Goal: Information Seeking & Learning: Learn about a topic

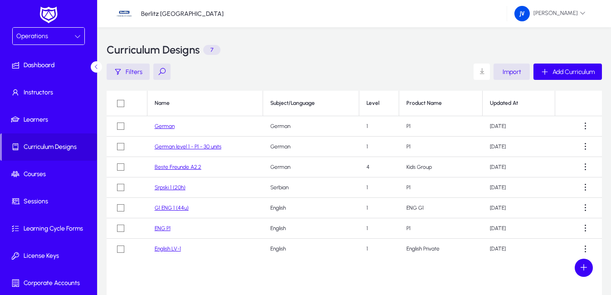
click at [165, 125] on link "German" at bounding box center [165, 126] width 20 height 6
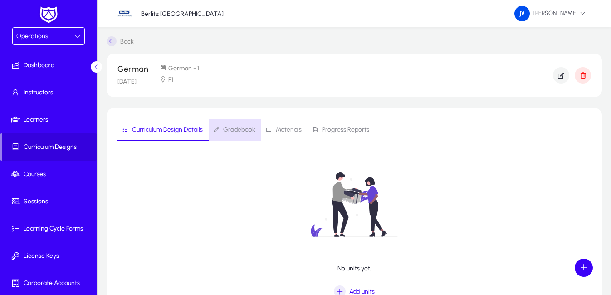
click at [247, 129] on span "Gradebook" at bounding box center [239, 130] width 32 height 6
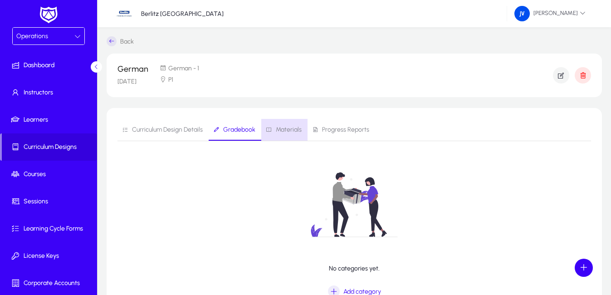
click at [294, 129] on span "Materials" at bounding box center [289, 130] width 26 height 6
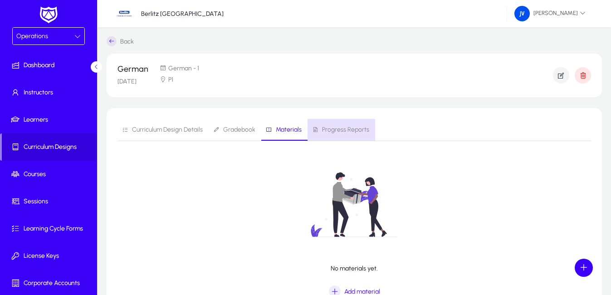
click at [345, 129] on span "Progress Reports" at bounding box center [345, 130] width 47 height 6
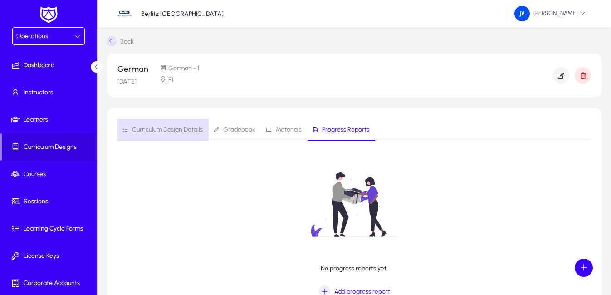
click at [180, 127] on span "Curriculum Design Details" at bounding box center [167, 130] width 71 height 6
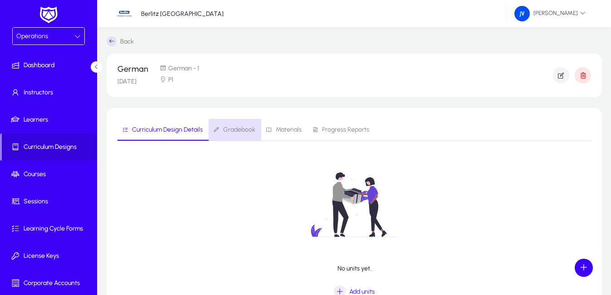
click at [240, 130] on span "Gradebook" at bounding box center [239, 130] width 32 height 6
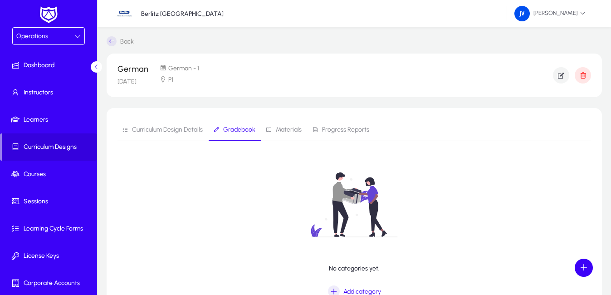
click at [292, 131] on span "Materials" at bounding box center [289, 130] width 26 height 6
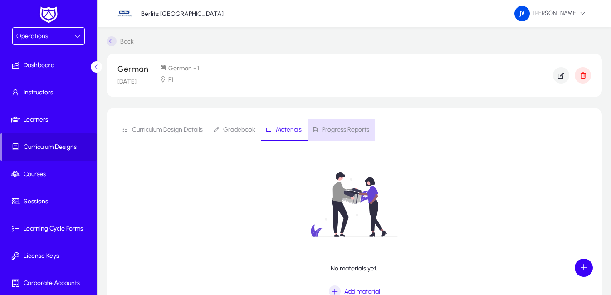
click at [357, 132] on span "Progress Reports" at bounding box center [345, 130] width 47 height 6
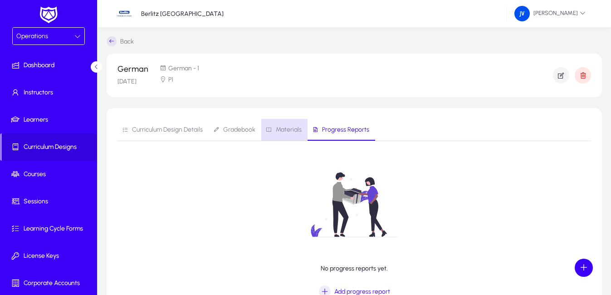
click at [289, 129] on span "Materials" at bounding box center [289, 130] width 26 height 6
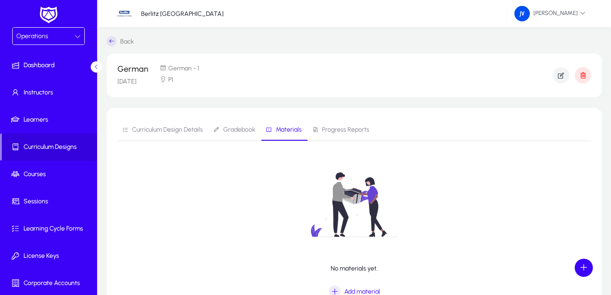
click at [151, 132] on span "Curriculum Design Details" at bounding box center [167, 130] width 71 height 6
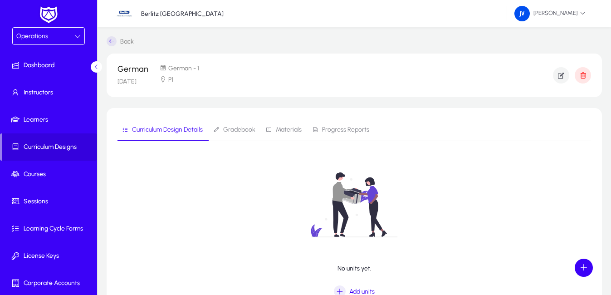
click at [111, 40] on icon at bounding box center [112, 41] width 10 height 10
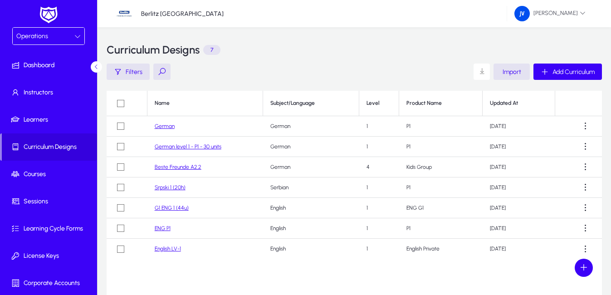
click at [186, 166] on link "Beste Freunde A2.2" at bounding box center [178, 167] width 47 height 6
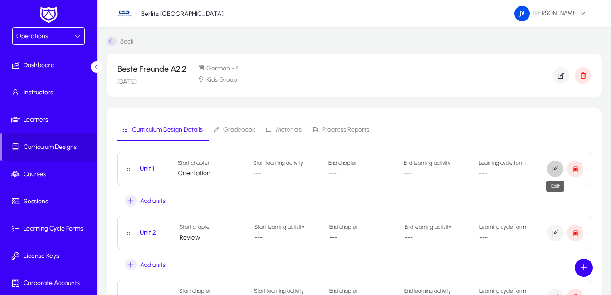
click at [555, 171] on icon "button" at bounding box center [555, 169] width 8 height 8
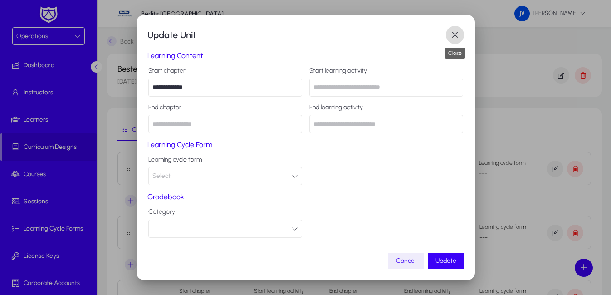
click at [455, 36] on span "button" at bounding box center [455, 35] width 18 height 18
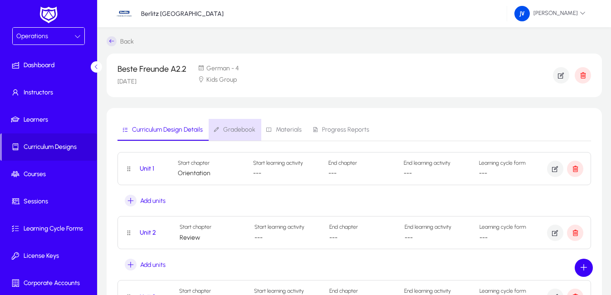
click at [245, 124] on span "Gradebook" at bounding box center [234, 130] width 42 height 22
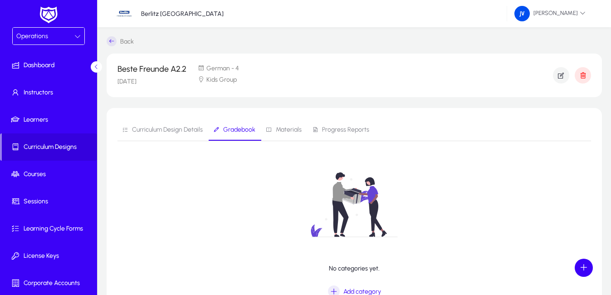
scroll to position [61, 0]
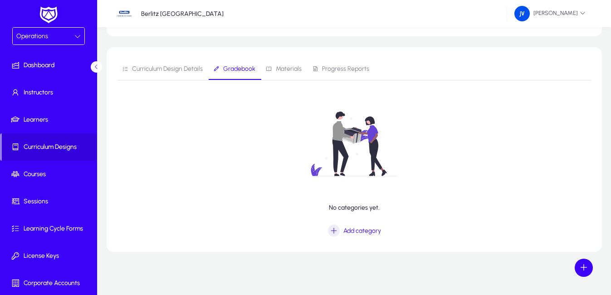
click at [295, 66] on span "Materials" at bounding box center [289, 69] width 26 height 6
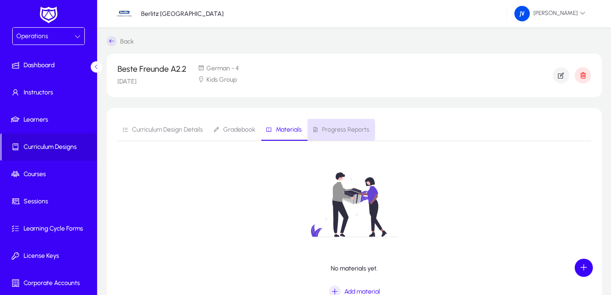
click at [337, 130] on span "Progress Reports" at bounding box center [345, 130] width 47 height 6
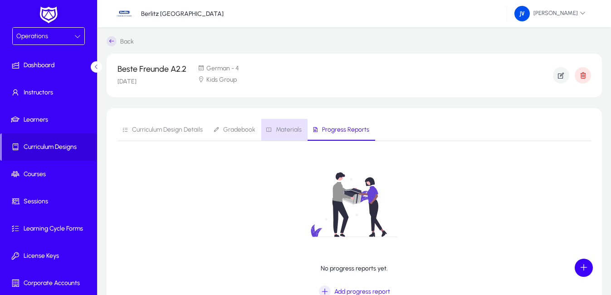
click at [290, 127] on span "Materials" at bounding box center [289, 130] width 26 height 6
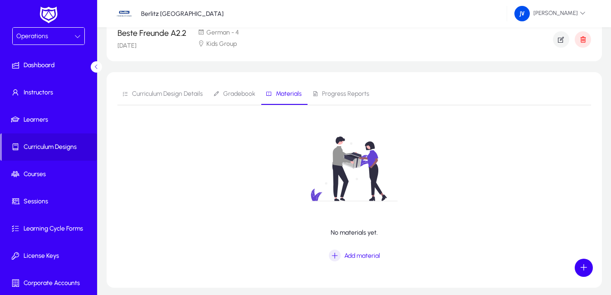
scroll to position [72, 0]
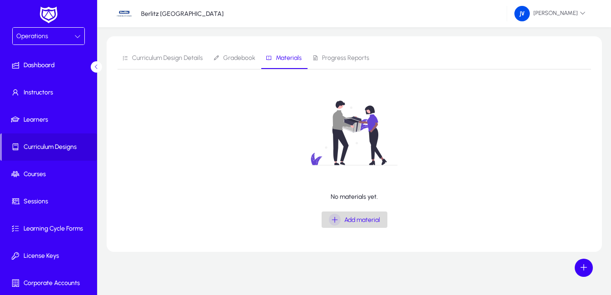
click at [345, 218] on span "Add material" at bounding box center [362, 220] width 36 height 8
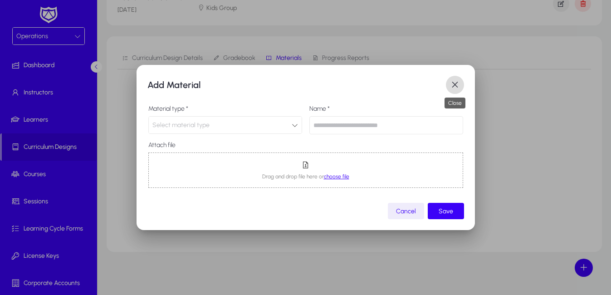
click at [456, 85] on span "button" at bounding box center [455, 85] width 18 height 18
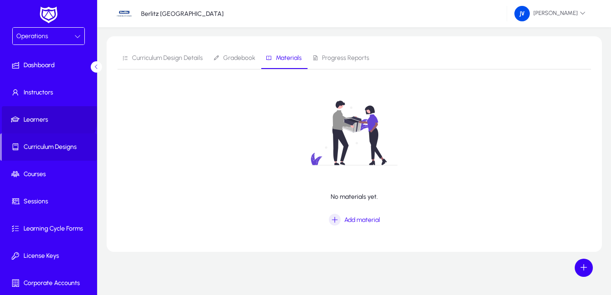
click at [46, 116] on span "Learners" at bounding box center [50, 119] width 97 height 9
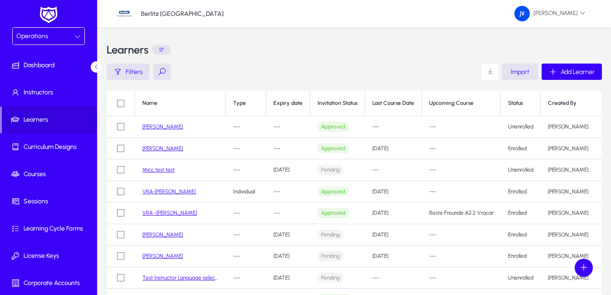
click at [169, 190] on link "VRA-[PERSON_NAME]" at bounding box center [168, 191] width 53 height 6
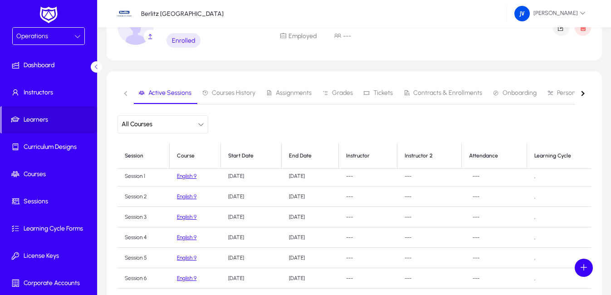
scroll to position [181, 0]
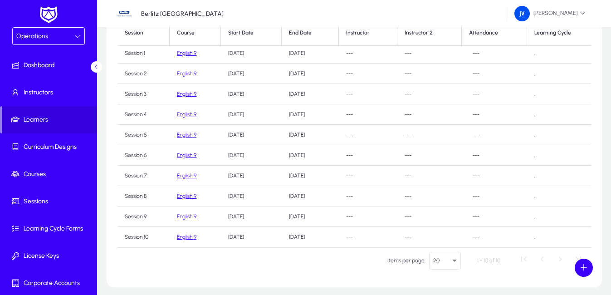
click at [186, 51] on link "English 9" at bounding box center [187, 53] width 20 height 6
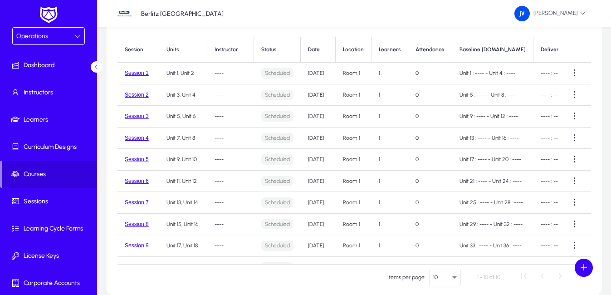
click at [327, 181] on td "Aug 20, 2025" at bounding box center [318, 182] width 35 height 22
click at [278, 181] on p "Scheduled" at bounding box center [277, 181] width 32 height 10
click at [283, 181] on p "Scheduled" at bounding box center [277, 181] width 32 height 10
click at [223, 181] on td "----" at bounding box center [230, 182] width 47 height 22
click at [278, 183] on p "Scheduled" at bounding box center [277, 181] width 32 height 10
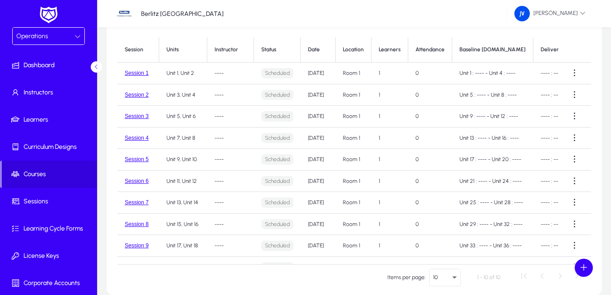
click at [333, 225] on td "Aug 27, 2025" at bounding box center [318, 225] width 35 height 22
click at [222, 225] on td "----" at bounding box center [230, 225] width 47 height 22
click at [321, 50] on div "Date" at bounding box center [318, 49] width 20 height 7
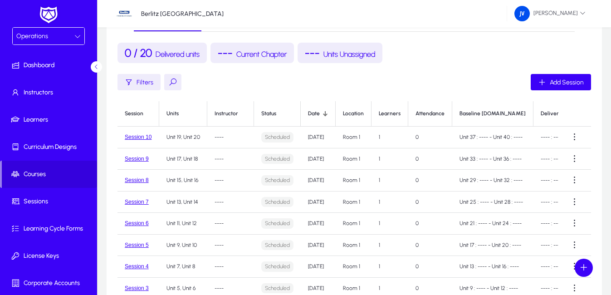
scroll to position [181, 0]
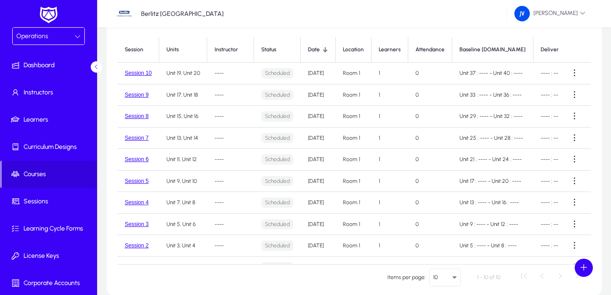
click at [324, 48] on div at bounding box center [324, 49] width 5 height 5
click at [324, 48] on div at bounding box center [324, 48] width 3 height 3
click at [327, 49] on div at bounding box center [326, 48] width 3 height 3
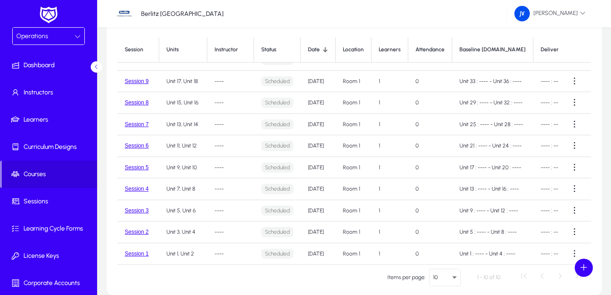
scroll to position [0, 0]
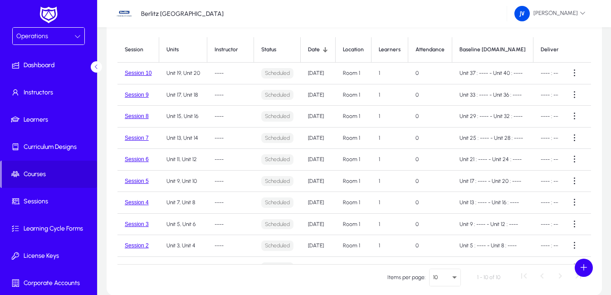
click at [323, 48] on div at bounding box center [324, 49] width 5 height 5
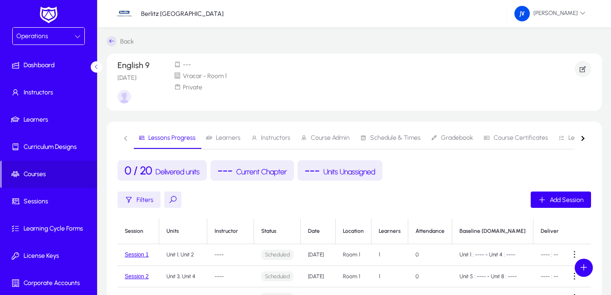
click at [79, 32] on div "Operations" at bounding box center [49, 36] width 72 height 17
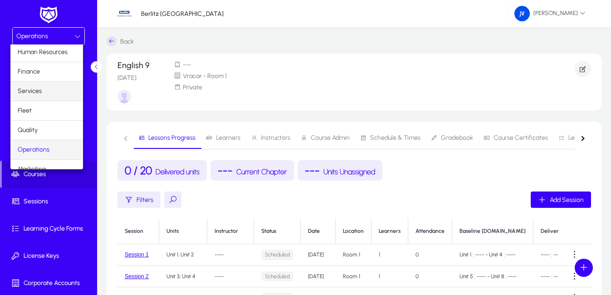
scroll to position [31, 0]
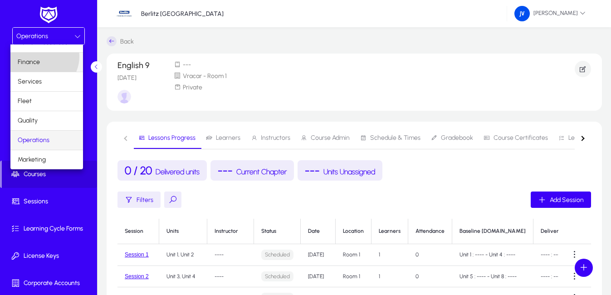
click at [42, 56] on mat-option "Finance" at bounding box center [46, 62] width 73 height 19
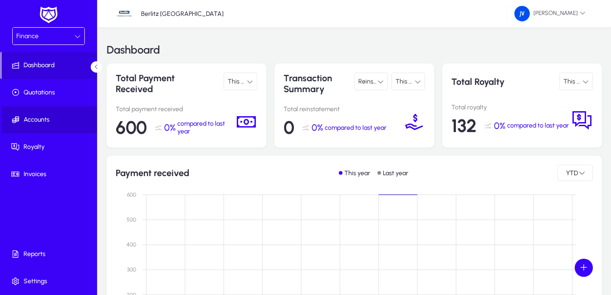
click at [42, 113] on span at bounding box center [50, 120] width 97 height 22
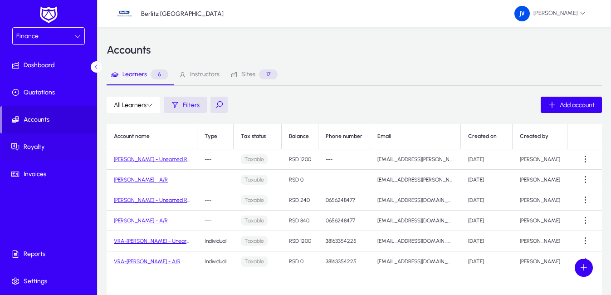
click at [43, 143] on span "Royalty" at bounding box center [50, 146] width 97 height 9
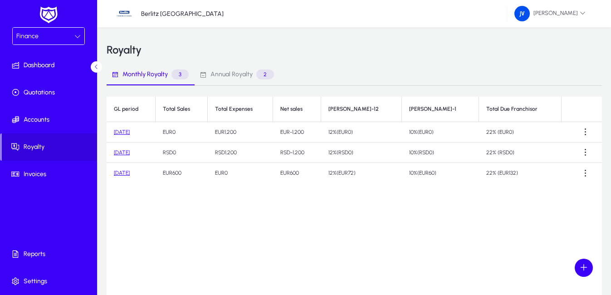
click at [239, 71] on span "Annual Royalty" at bounding box center [231, 74] width 42 height 6
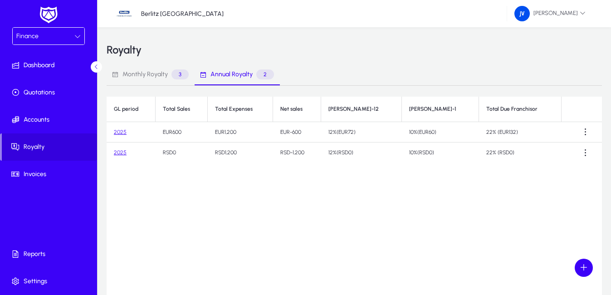
click at [150, 72] on span "Monthly Royalty" at bounding box center [144, 74] width 45 height 6
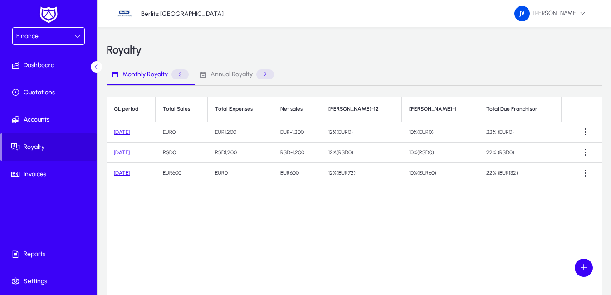
click at [79, 33] on icon at bounding box center [77, 36] width 6 height 6
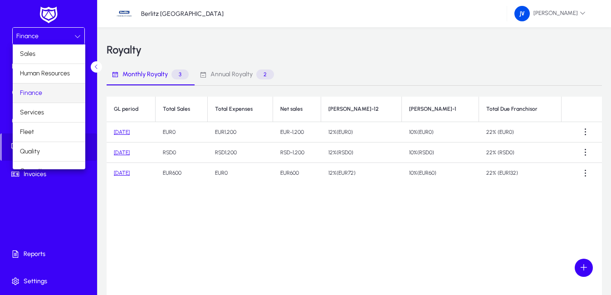
click at [379, 217] on div at bounding box center [305, 147] width 611 height 295
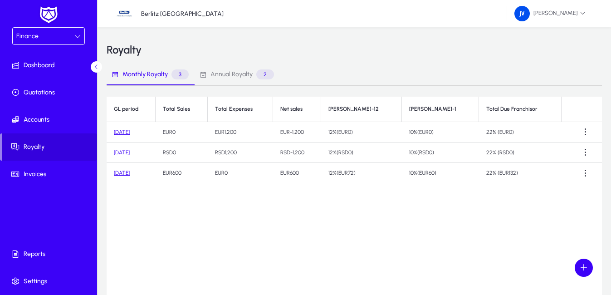
click at [379, 216] on div "GL period Total Sales Total Expenses Net sales Roy-12 Roy-1 Total Due Franchiso…" at bounding box center [354, 210] width 495 height 227
click at [78, 32] on div at bounding box center [77, 36] width 6 height 11
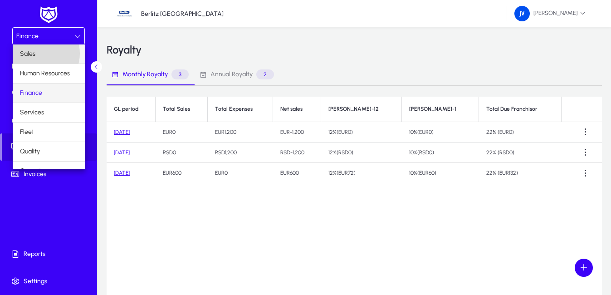
click at [39, 54] on mat-option "Sales" at bounding box center [49, 53] width 73 height 19
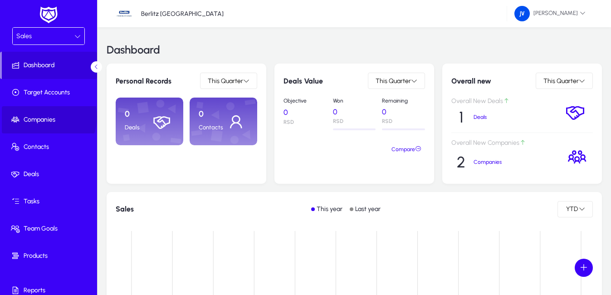
click at [48, 117] on span "Companies" at bounding box center [50, 119] width 97 height 9
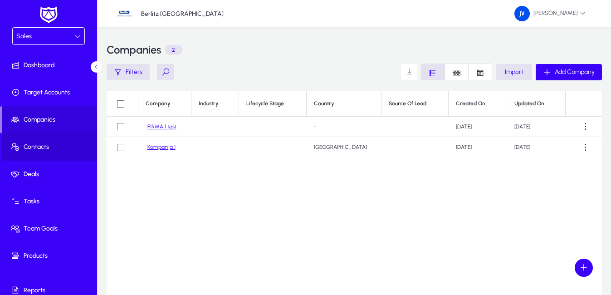
click at [55, 144] on span "Contacts" at bounding box center [50, 146] width 97 height 9
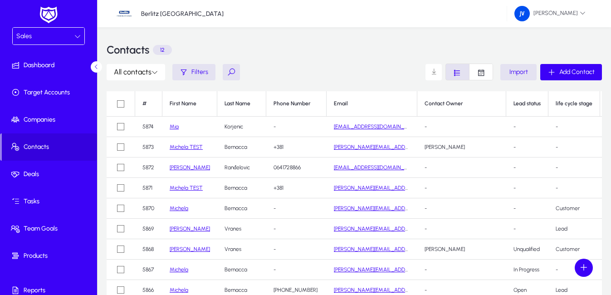
click at [78, 35] on icon at bounding box center [77, 36] width 6 height 6
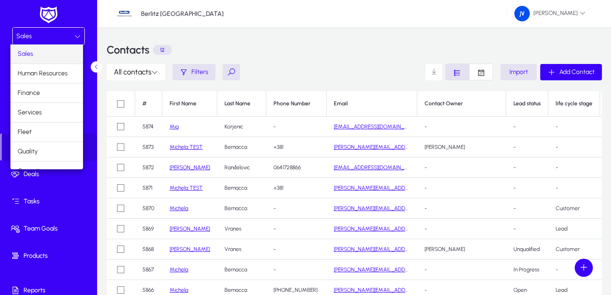
click at [175, 127] on div at bounding box center [305, 147] width 611 height 295
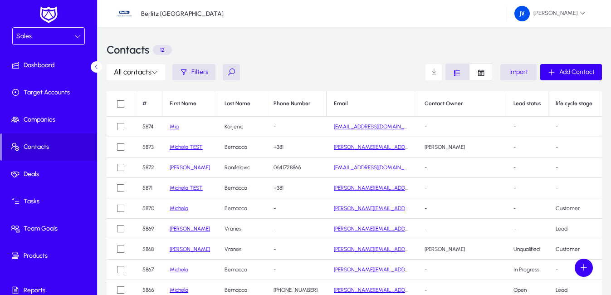
click at [175, 127] on link "Mia" at bounding box center [174, 126] width 9 height 6
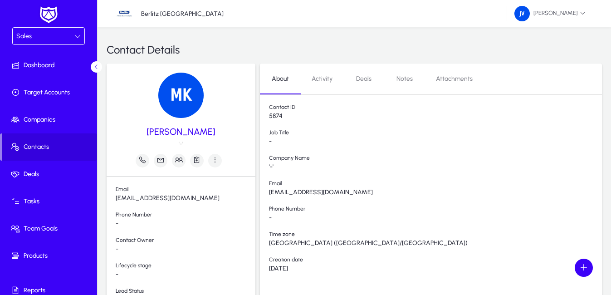
scroll to position [45, 0]
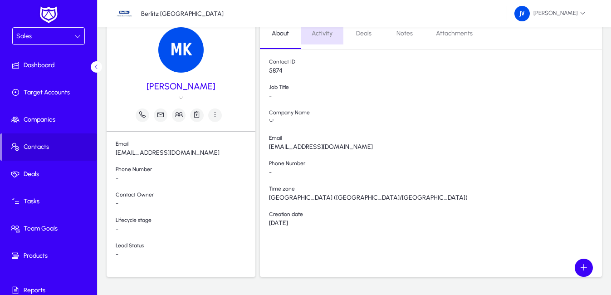
click at [312, 32] on span "Activity" at bounding box center [322, 33] width 21 height 6
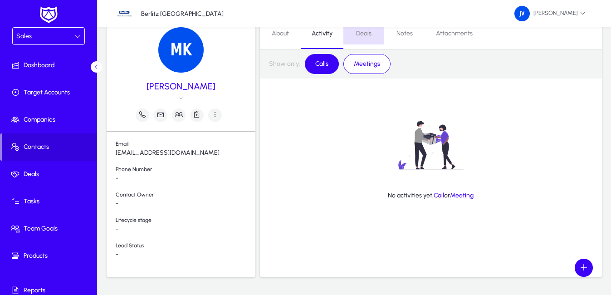
click at [365, 36] on span "Deals" at bounding box center [363, 33] width 15 height 6
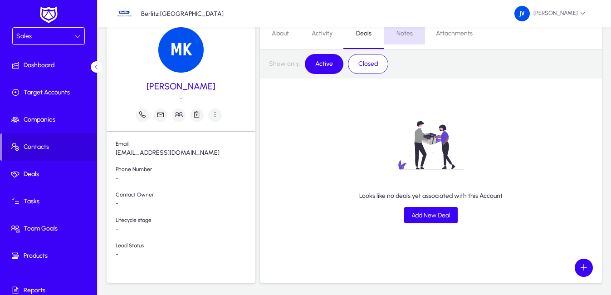
click at [407, 39] on span "Notes" at bounding box center [404, 34] width 16 height 22
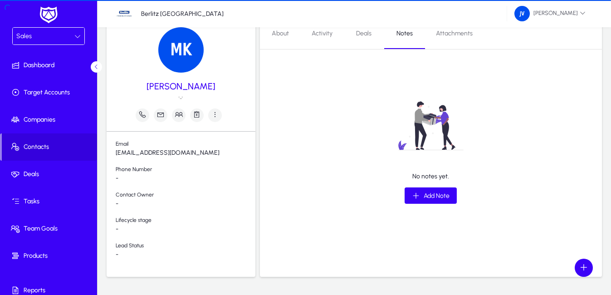
click at [445, 39] on span "Attachments" at bounding box center [454, 34] width 37 height 22
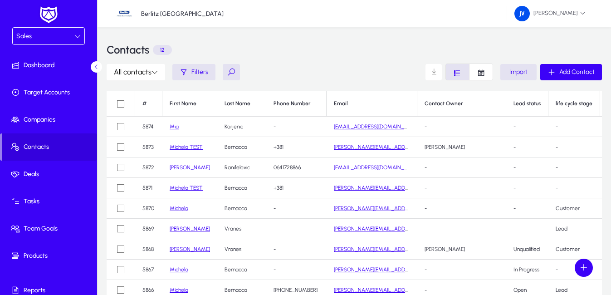
click at [179, 230] on link "[PERSON_NAME]" at bounding box center [190, 228] width 40 height 6
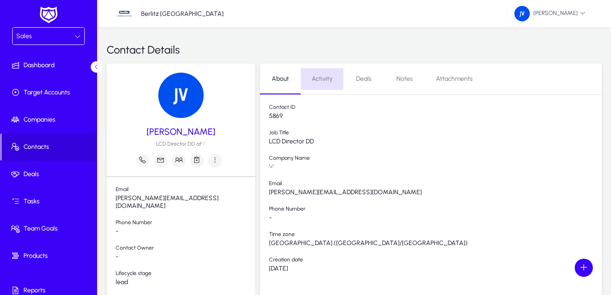
click at [318, 84] on span "Activity" at bounding box center [322, 79] width 21 height 22
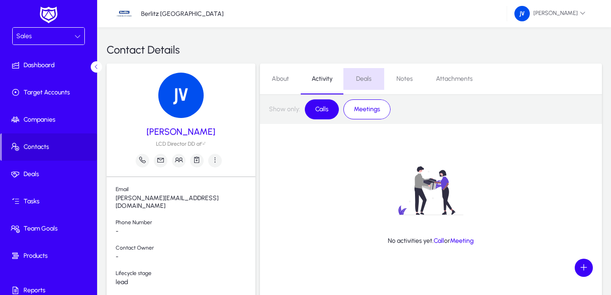
click at [362, 80] on span "Deals" at bounding box center [363, 79] width 15 height 6
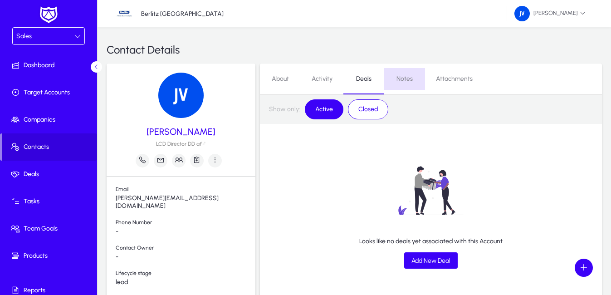
click at [410, 80] on span "Notes" at bounding box center [404, 79] width 16 height 6
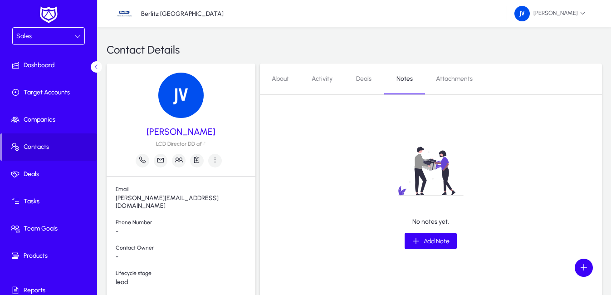
click at [276, 80] on span "About" at bounding box center [280, 79] width 17 height 6
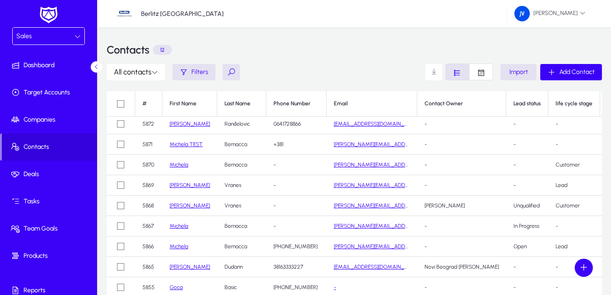
scroll to position [50, 0]
click at [74, 37] on icon at bounding box center [77, 36] width 6 height 6
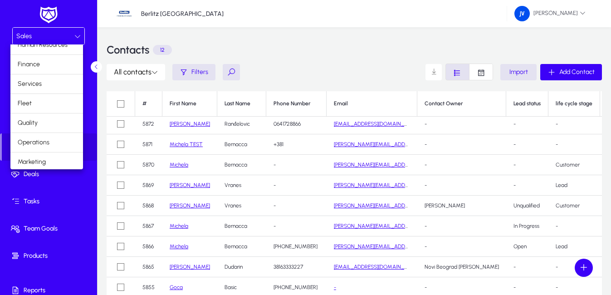
scroll to position [31, 0]
click at [42, 141] on span "Operations" at bounding box center [34, 140] width 32 height 11
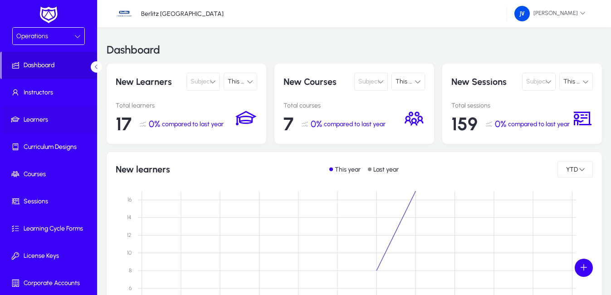
click at [43, 119] on span "Learners" at bounding box center [50, 119] width 97 height 9
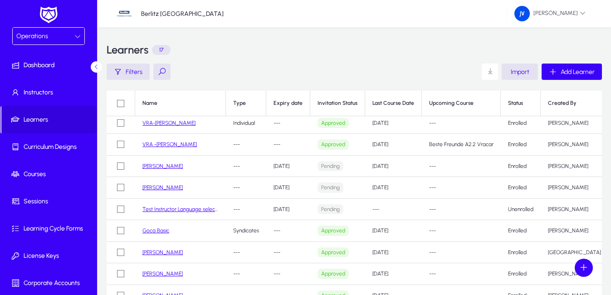
scroll to position [91, 0]
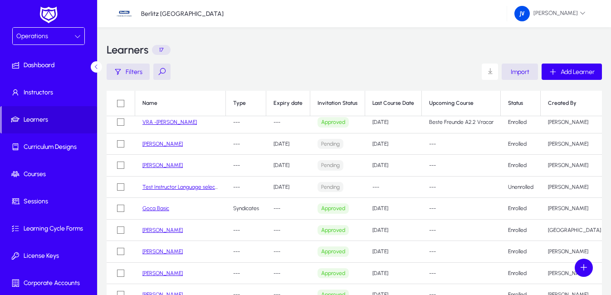
click at [157, 209] on link "Goca Basic" at bounding box center [155, 208] width 27 height 6
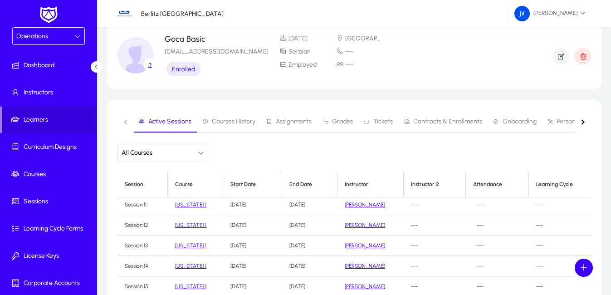
scroll to position [45, 0]
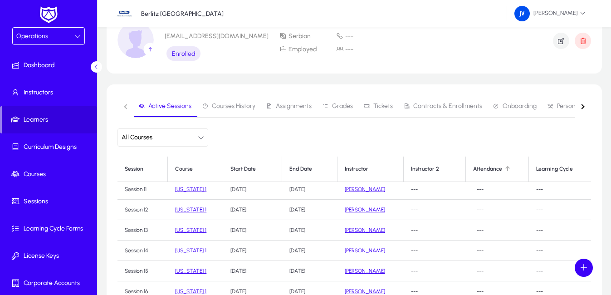
click at [473, 169] on div "Attendance" at bounding box center [487, 169] width 29 height 7
click at [533, 168] on th "Learning Cycle" at bounding box center [560, 168] width 62 height 25
click at [537, 169] on th "Learning Cycle" at bounding box center [560, 168] width 62 height 25
click at [238, 105] on span "Courses History" at bounding box center [234, 106] width 44 height 6
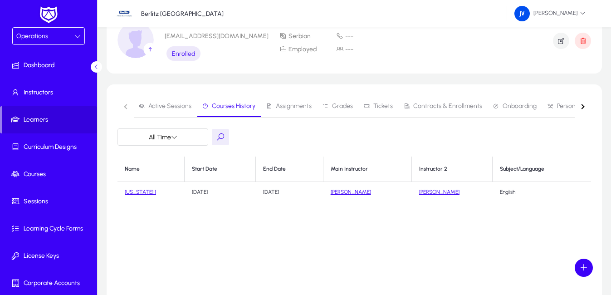
click at [282, 107] on span "Assignments" at bounding box center [294, 106] width 36 height 6
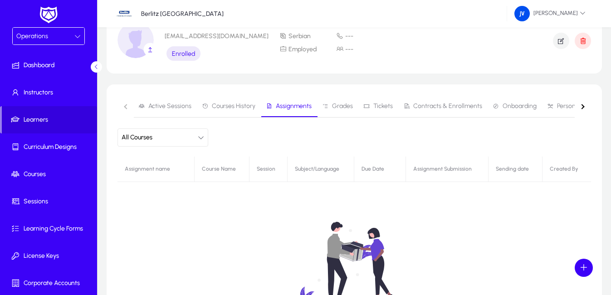
click at [347, 103] on span "Grades" at bounding box center [342, 106] width 21 height 6
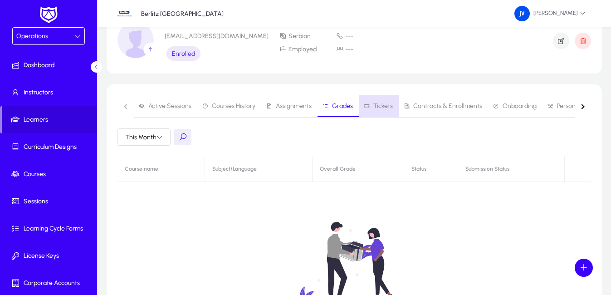
click at [381, 106] on span "Tickets" at bounding box center [383, 106] width 20 height 6
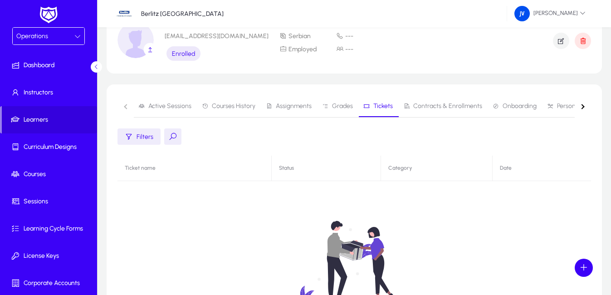
click at [425, 106] on span "Contracts & Enrollments" at bounding box center [447, 106] width 69 height 6
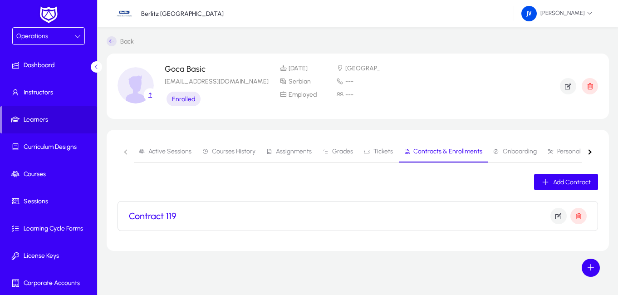
click at [181, 152] on span "Active Sessions" at bounding box center [169, 151] width 43 height 6
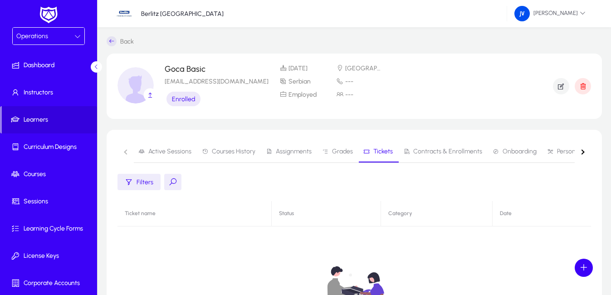
scroll to position [45, 0]
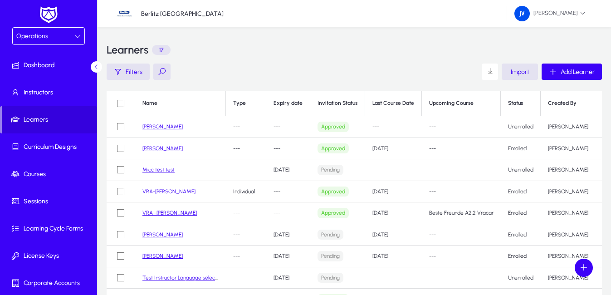
click at [160, 127] on link "[PERSON_NAME]" at bounding box center [162, 126] width 40 height 6
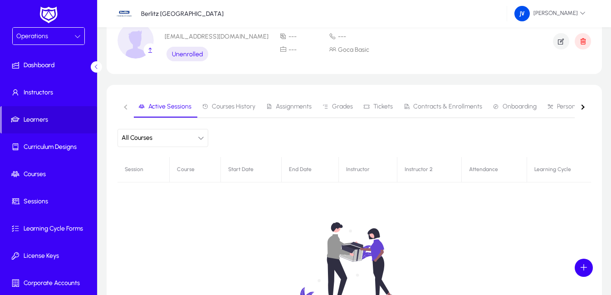
scroll to position [45, 0]
click at [215, 107] on span "Courses History" at bounding box center [234, 106] width 44 height 6
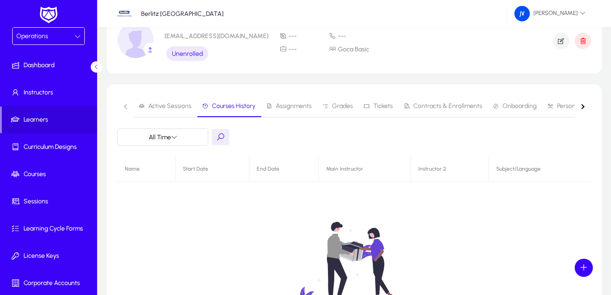
click at [284, 107] on span "Assignments" at bounding box center [294, 106] width 36 height 6
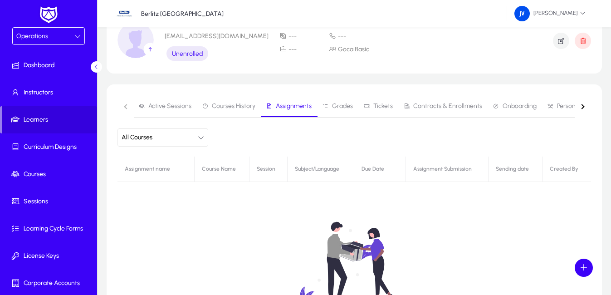
click at [345, 103] on span "Grades" at bounding box center [342, 106] width 21 height 6
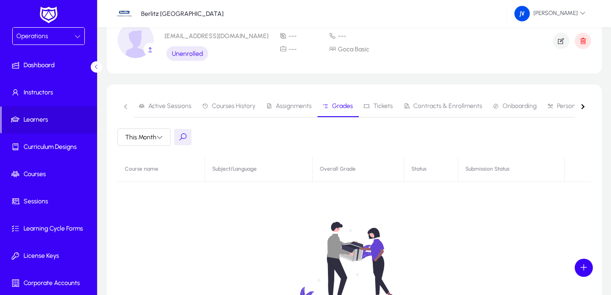
click at [170, 103] on span "Active Sessions" at bounding box center [169, 106] width 43 height 6
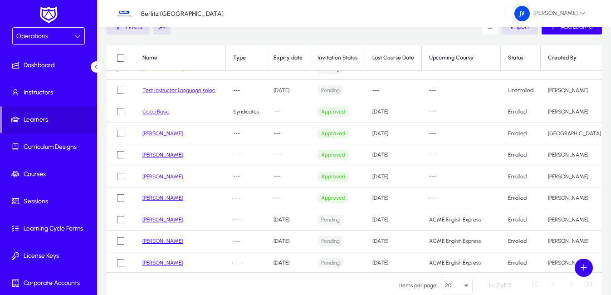
scroll to position [126, 0]
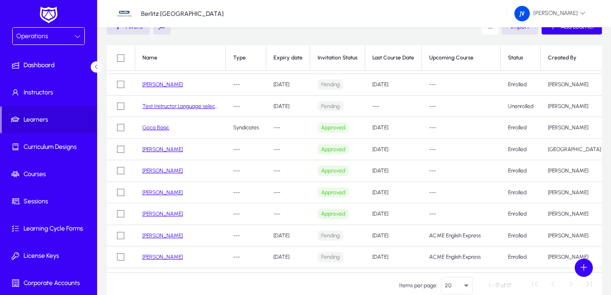
click at [166, 193] on link "[PERSON_NAME]" at bounding box center [162, 192] width 40 height 6
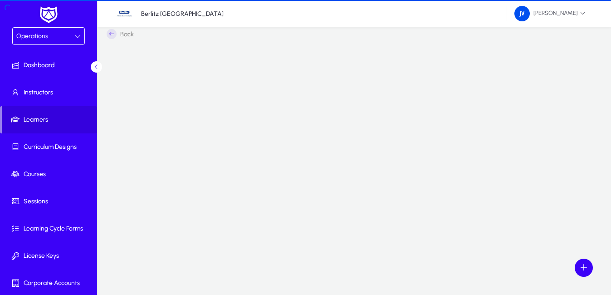
scroll to position [45, 0]
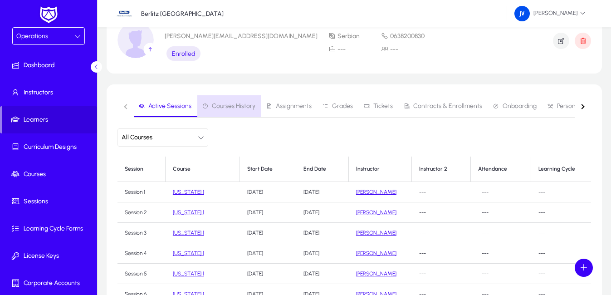
click at [235, 107] on span "Courses History" at bounding box center [234, 106] width 44 height 6
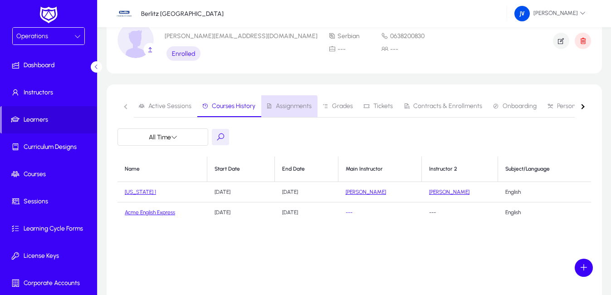
click at [282, 107] on span "Assignments" at bounding box center [294, 106] width 36 height 6
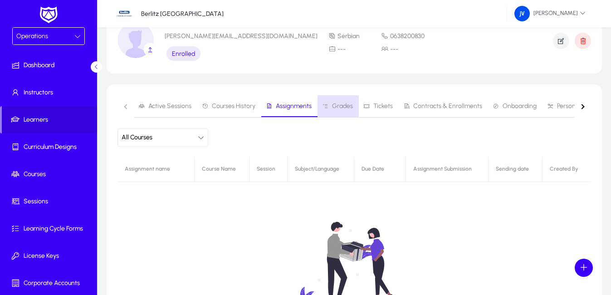
click at [349, 108] on span "Grades" at bounding box center [342, 106] width 21 height 6
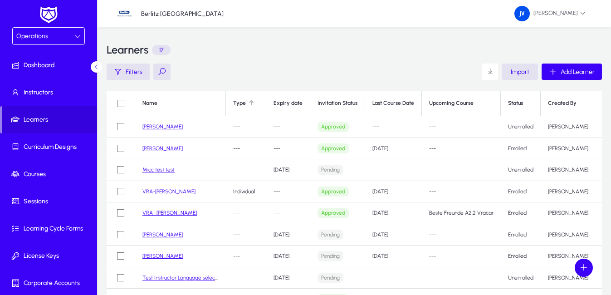
click at [253, 105] on div at bounding box center [251, 102] width 5 height 5
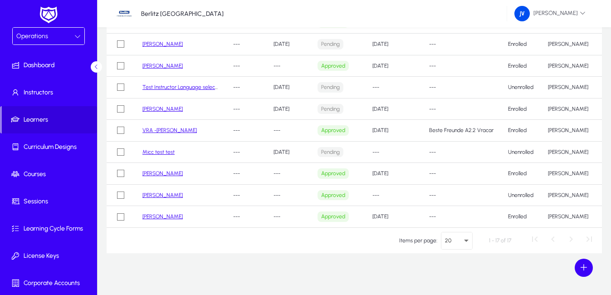
scroll to position [91, 0]
click at [148, 191] on link "[PERSON_NAME]" at bounding box center [162, 194] width 40 height 6
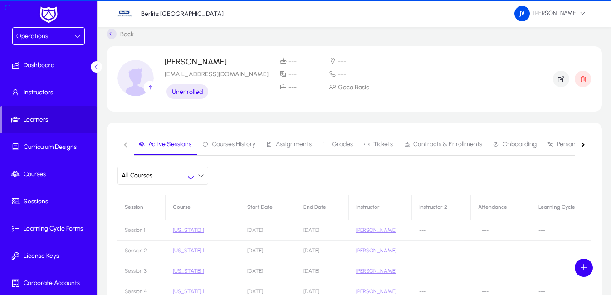
scroll to position [91, 0]
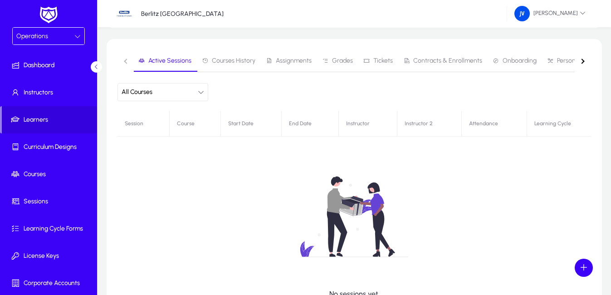
click at [466, 61] on span "Contracts & Enrollments" at bounding box center [447, 61] width 69 height 6
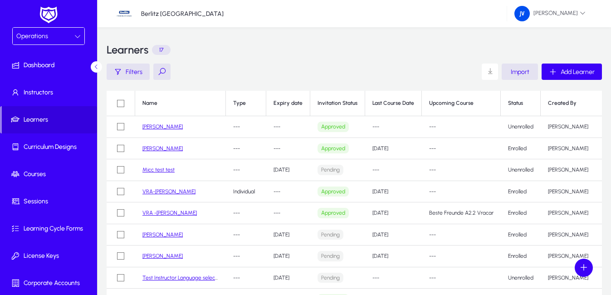
click at [182, 216] on link "VRA -[PERSON_NAME]" at bounding box center [169, 213] width 54 height 6
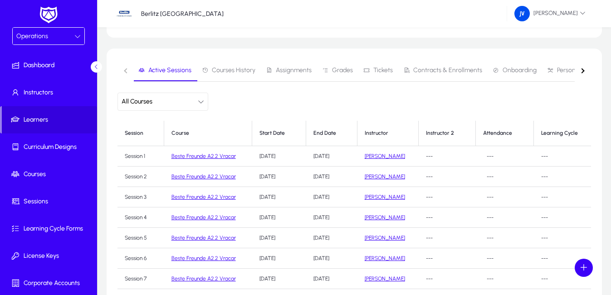
scroll to position [80, 0]
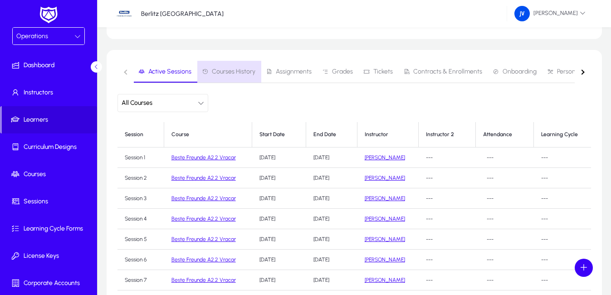
click at [236, 69] on span "Courses History" at bounding box center [234, 71] width 44 height 6
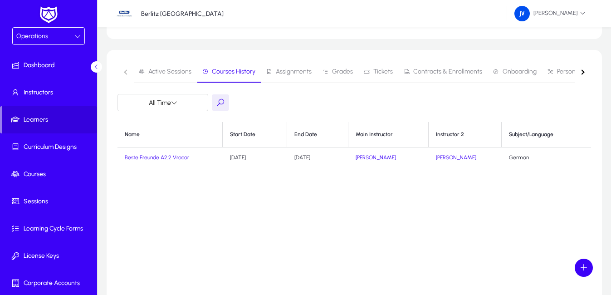
click at [282, 70] on span "Assignments" at bounding box center [294, 71] width 36 height 6
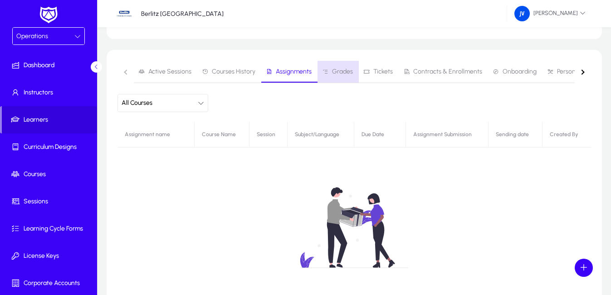
click at [335, 68] on span "Grades" at bounding box center [342, 71] width 21 height 6
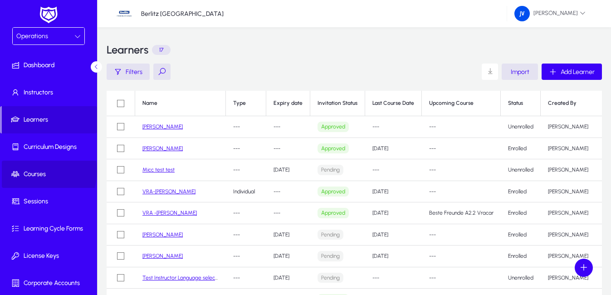
click at [36, 171] on span "Courses" at bounding box center [50, 174] width 97 height 9
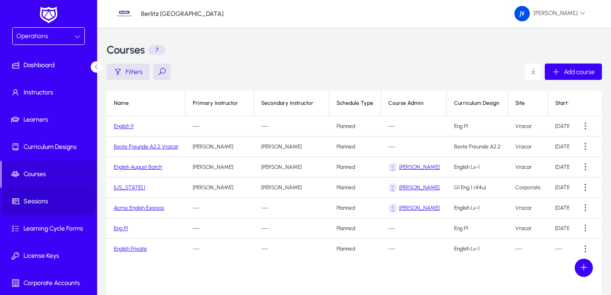
click at [43, 200] on span "Sessions" at bounding box center [50, 201] width 97 height 9
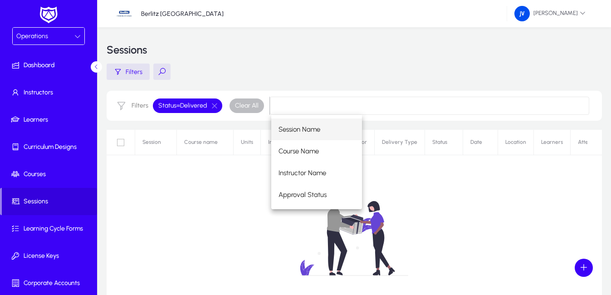
click at [149, 200] on div "No sessions found." at bounding box center [354, 243] width 495 height 227
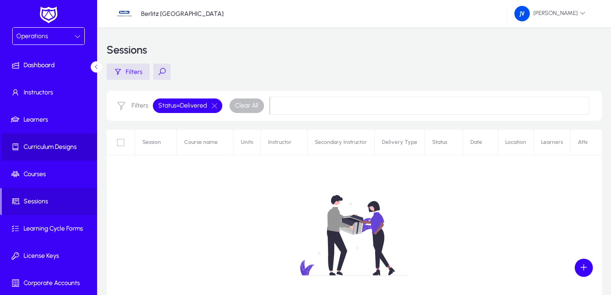
click at [57, 153] on span at bounding box center [50, 147] width 97 height 22
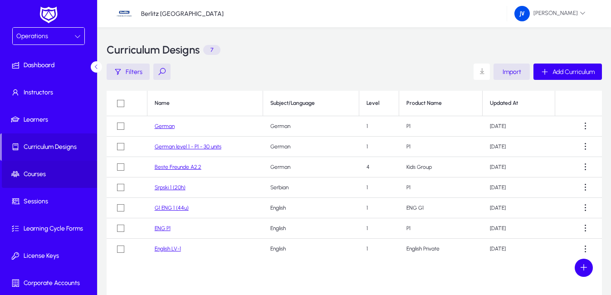
click at [52, 175] on span "Courses" at bounding box center [50, 174] width 97 height 9
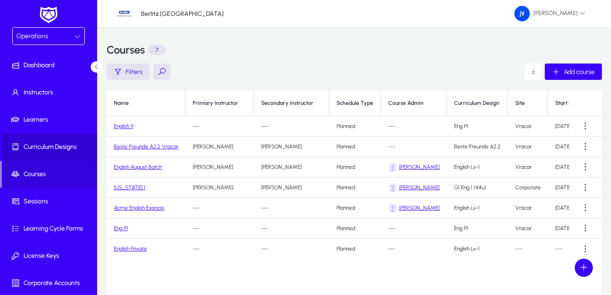
click at [54, 147] on span "Curriculum Designs" at bounding box center [50, 146] width 97 height 9
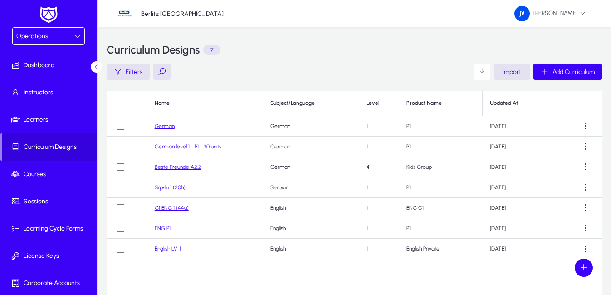
click at [165, 226] on link "ENG P1" at bounding box center [163, 228] width 16 height 6
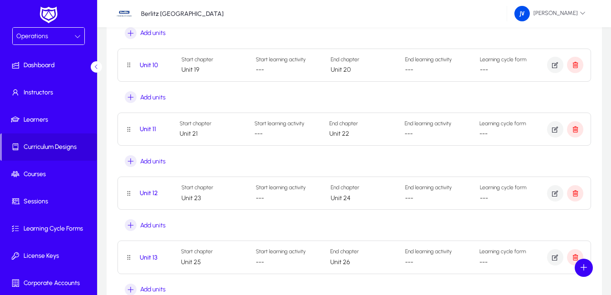
scroll to position [680, 0]
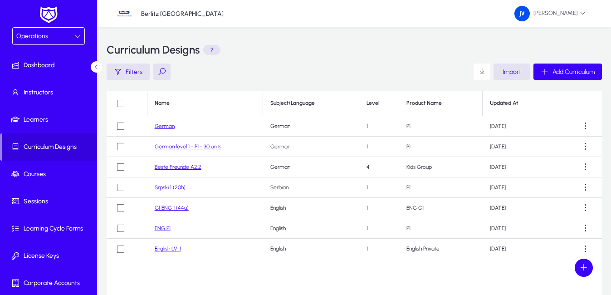
click at [181, 186] on link "Srpski 1 (20h)" at bounding box center [170, 187] width 31 height 6
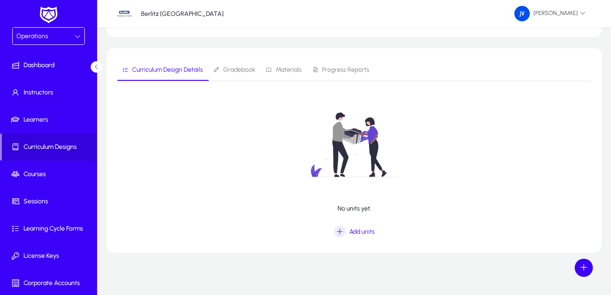
scroll to position [61, 0]
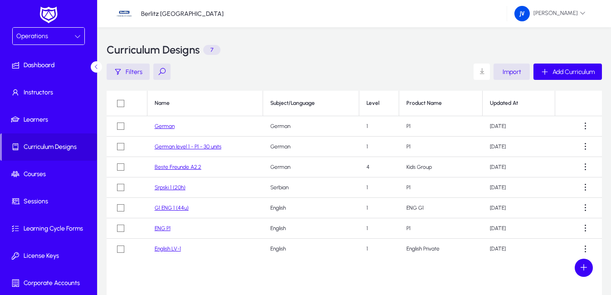
click at [180, 251] on link "English LV-1" at bounding box center [168, 248] width 26 height 6
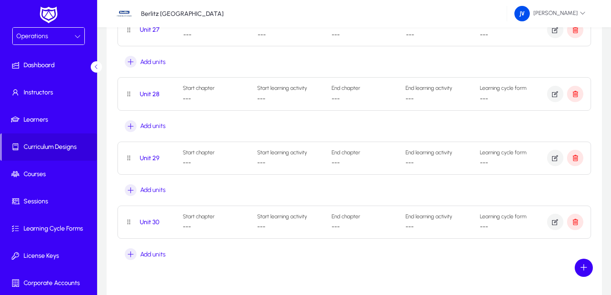
scroll to position [1838, 0]
